Goal: Navigation & Orientation: Find specific page/section

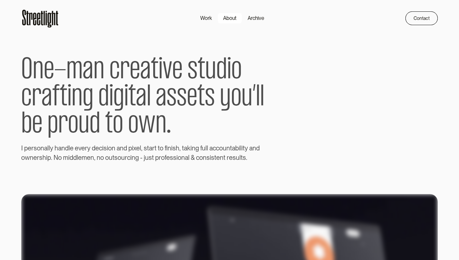
click at [229, 18] on div "About" at bounding box center [229, 18] width 13 height 8
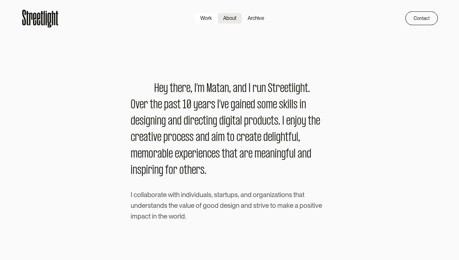
click at [207, 16] on div "Work" at bounding box center [206, 18] width 12 height 8
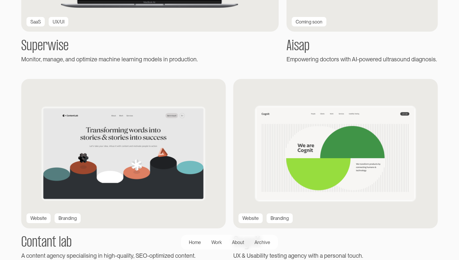
scroll to position [269, 0]
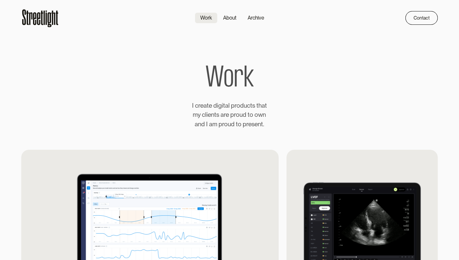
scroll to position [0, 0]
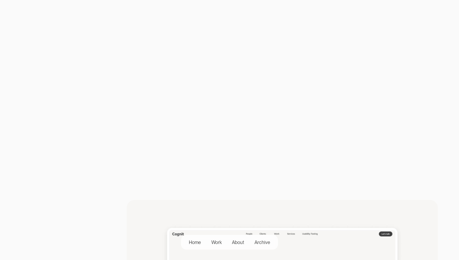
scroll to position [176, 0]
click at [266, 141] on video at bounding box center [229, 88] width 416 height 208
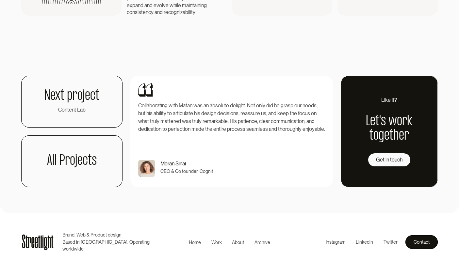
scroll to position [1533, 0]
